Goal: Communication & Community: Share content

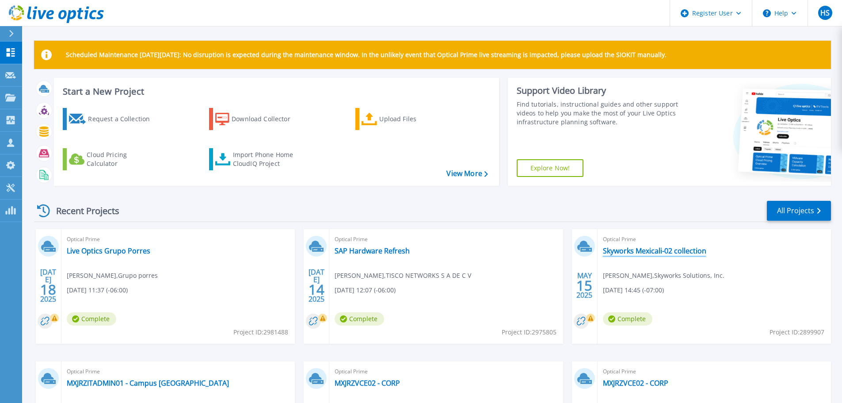
click at [638, 247] on link "Skyworks Mexicali-02 collection" at bounding box center [654, 250] width 103 height 9
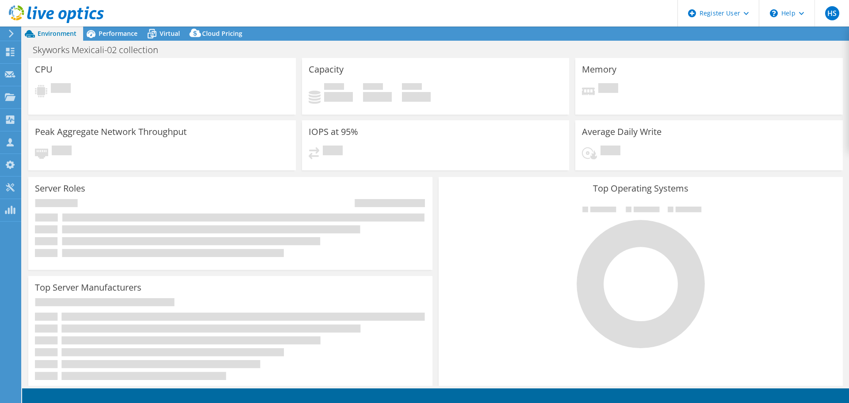
select select "USD"
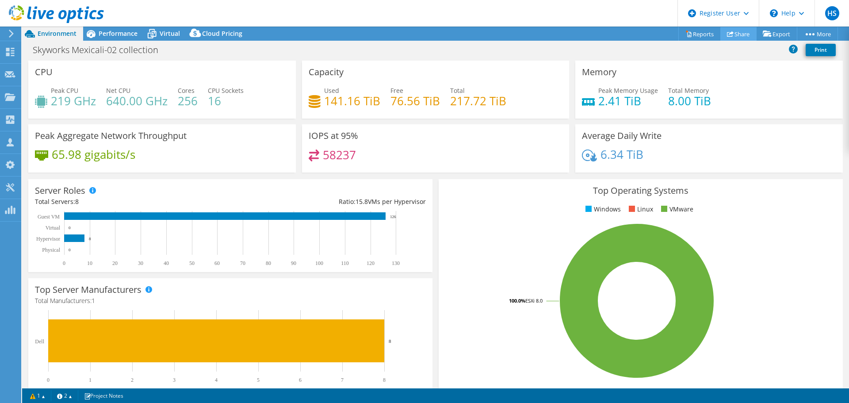
click at [737, 35] on link "Share" at bounding box center [738, 34] width 36 height 14
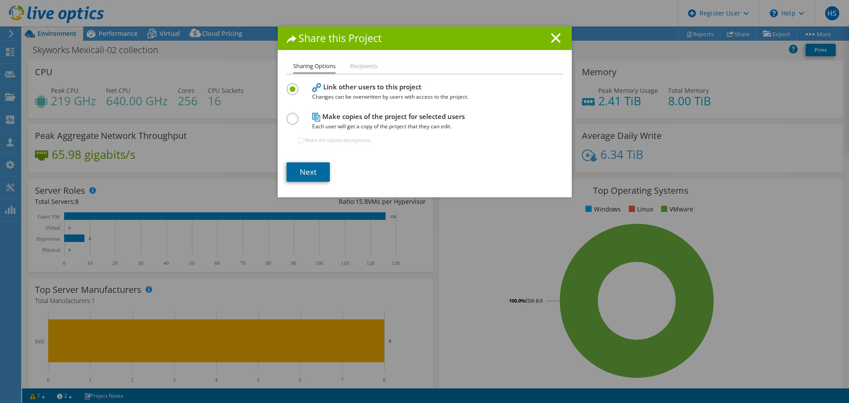
click at [308, 171] on link "Next" at bounding box center [307, 171] width 43 height 19
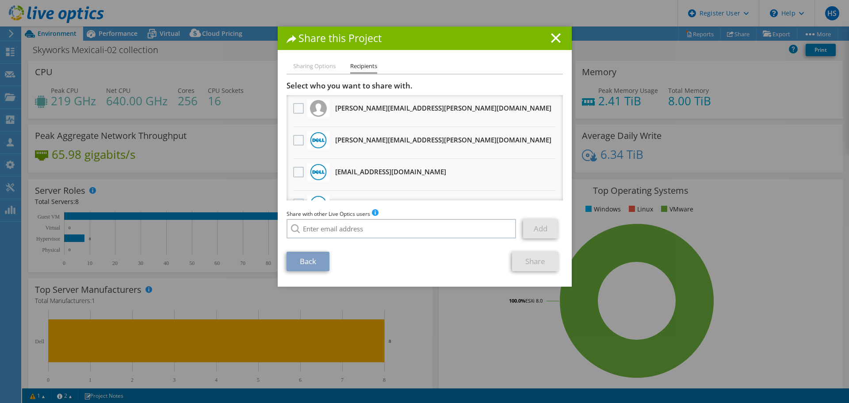
scroll to position [44, 0]
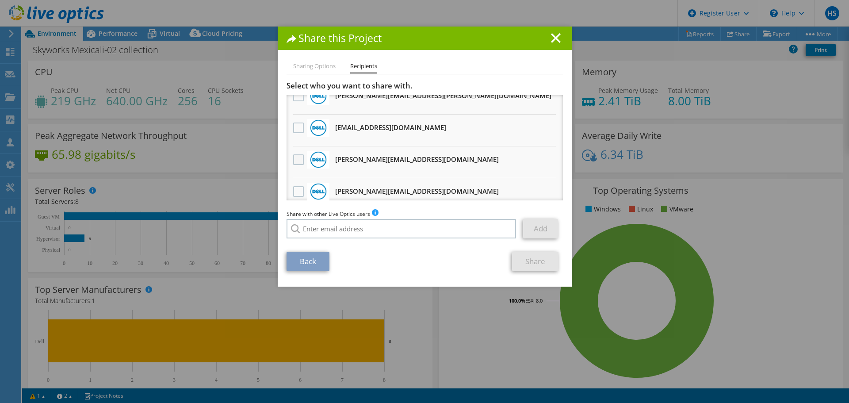
click at [293, 158] on label at bounding box center [299, 159] width 13 height 11
click at [0, 0] on input "checkbox" at bounding box center [0, 0] width 0 height 0
click at [531, 263] on link "Share" at bounding box center [535, 260] width 46 height 19
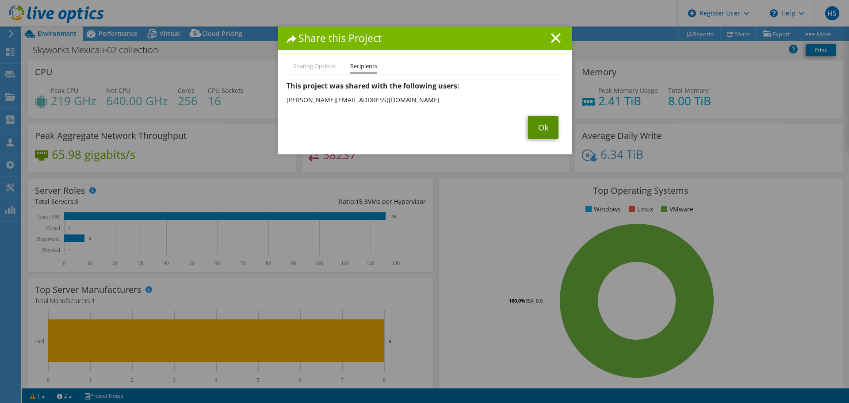
click at [533, 131] on link "Ok" at bounding box center [543, 127] width 30 height 23
